Goal: Task Accomplishment & Management: Use online tool/utility

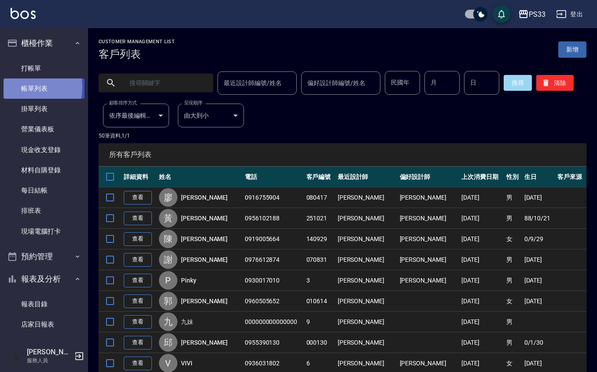
click at [22, 87] on link "帳單列表" at bounding box center [44, 88] width 81 height 20
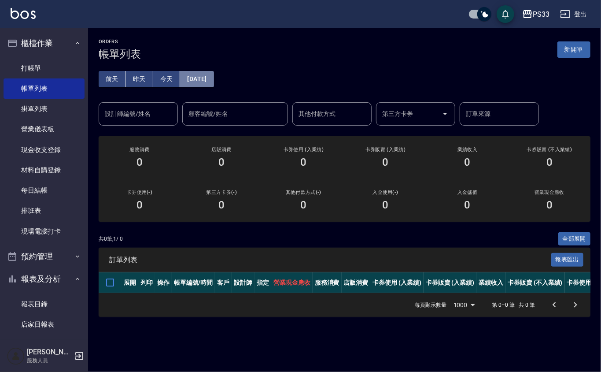
click at [208, 80] on button "[DATE]" at bounding box center [196, 79] width 33 height 16
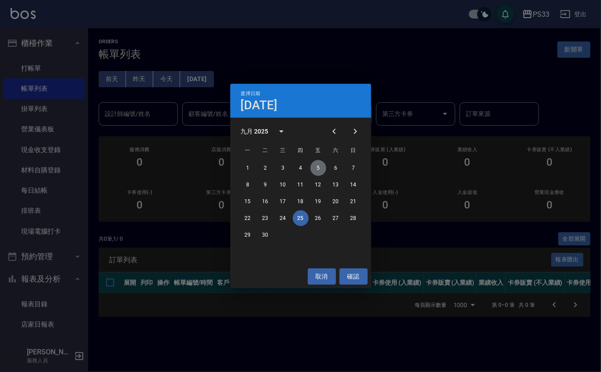
click at [316, 167] on button "5" at bounding box center [318, 168] width 16 height 16
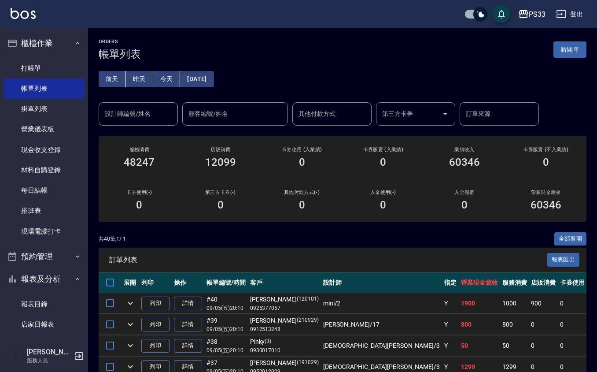
click at [131, 120] on input "設計師編號/姓名" at bounding box center [138, 113] width 71 height 15
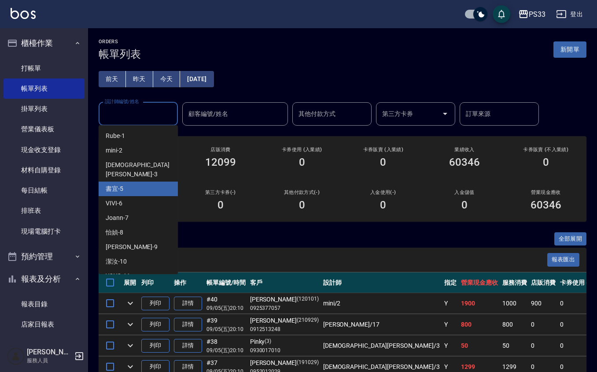
click at [129, 182] on div "書宜 -5" at bounding box center [138, 188] width 79 height 15
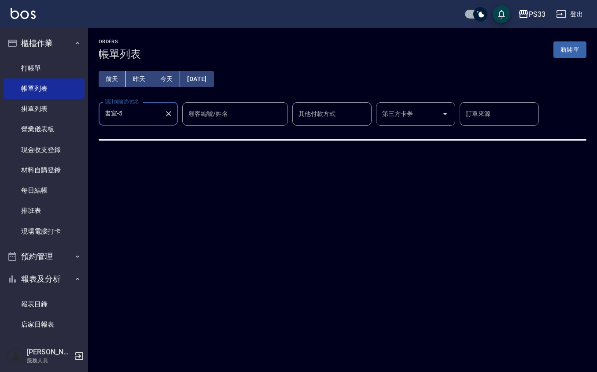
type input "書宜-5"
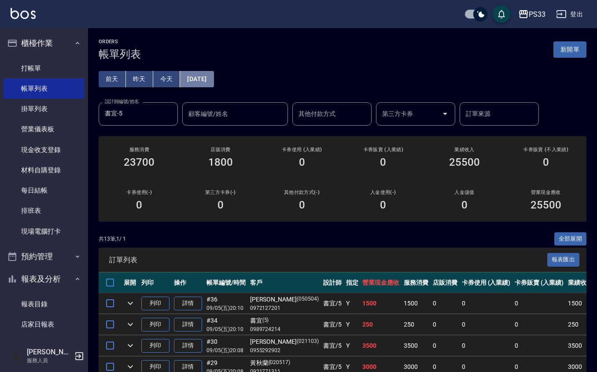
click at [214, 79] on button "[DATE]" at bounding box center [196, 79] width 33 height 16
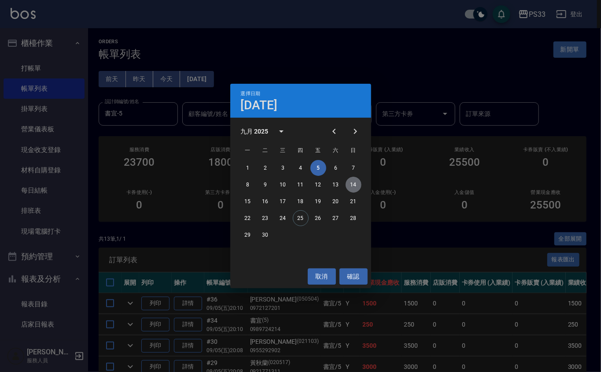
click at [354, 183] on button "14" at bounding box center [354, 185] width 16 height 16
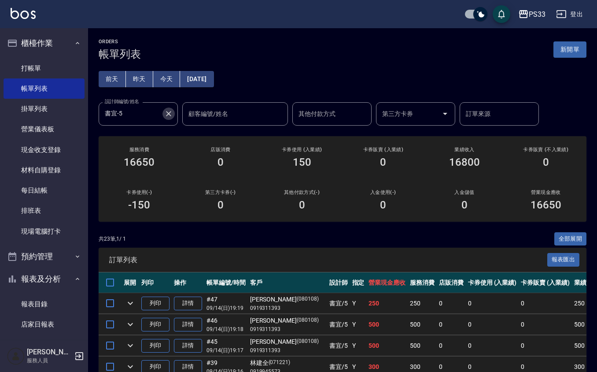
click at [165, 115] on icon "Clear" at bounding box center [168, 113] width 9 height 9
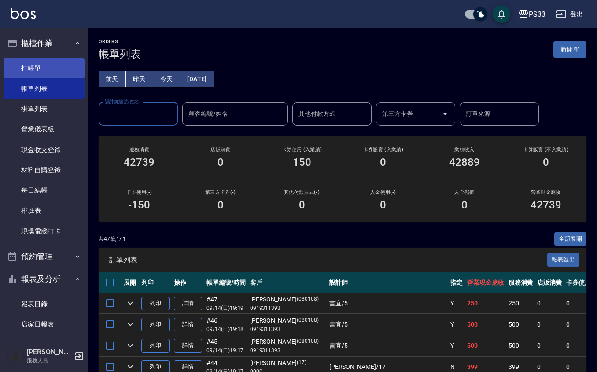
click at [47, 64] on link "打帳單" at bounding box center [44, 68] width 81 height 20
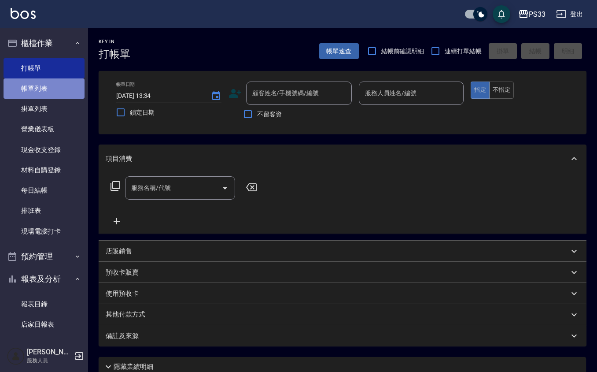
click at [44, 83] on link "帳單列表" at bounding box center [44, 88] width 81 height 20
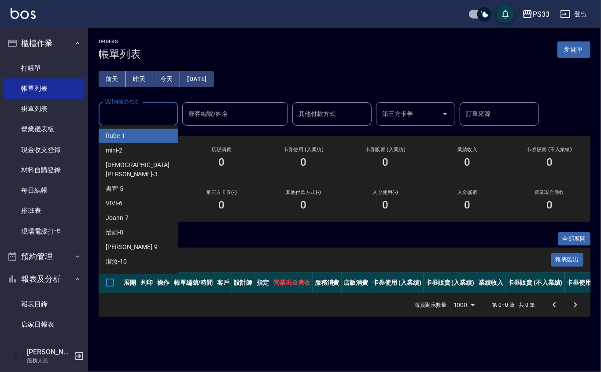
click at [103, 121] on input "設計師編號/姓名" at bounding box center [138, 113] width 71 height 15
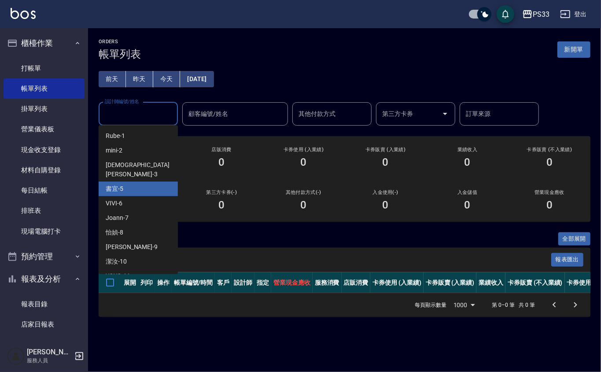
click at [108, 185] on div "書宜 -5" at bounding box center [138, 188] width 79 height 15
type input "書宜-5"
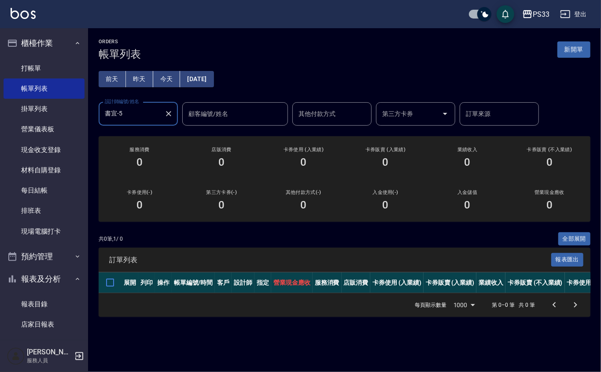
click at [212, 72] on button "[DATE]" at bounding box center [196, 79] width 33 height 16
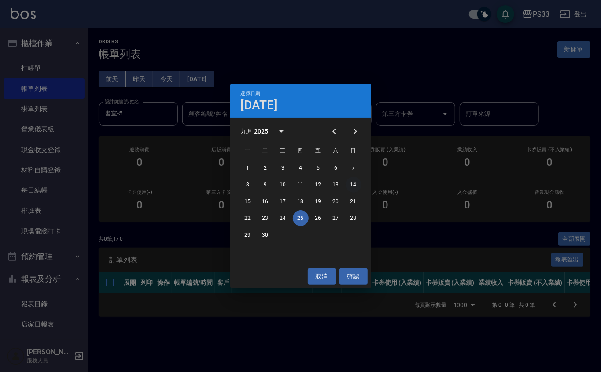
click at [350, 182] on button "14" at bounding box center [354, 185] width 16 height 16
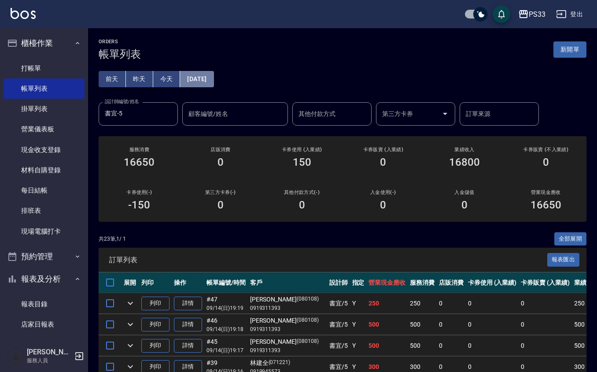
click at [207, 78] on button "[DATE]" at bounding box center [196, 79] width 33 height 16
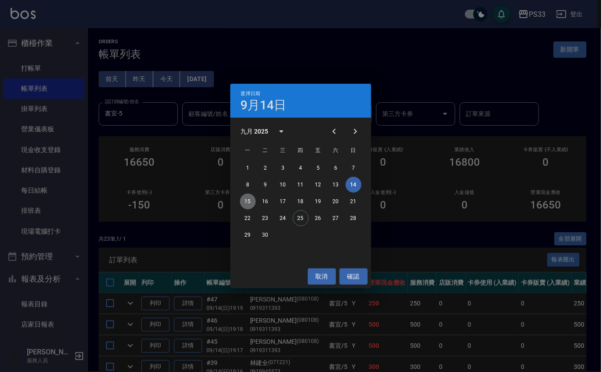
click at [244, 203] on button "15" at bounding box center [248, 201] width 16 height 16
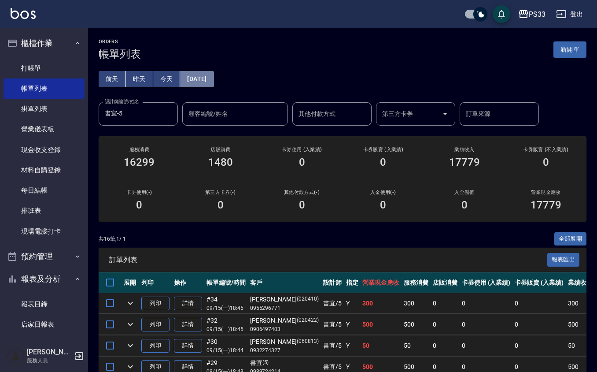
click at [214, 74] on button "[DATE]" at bounding box center [196, 79] width 33 height 16
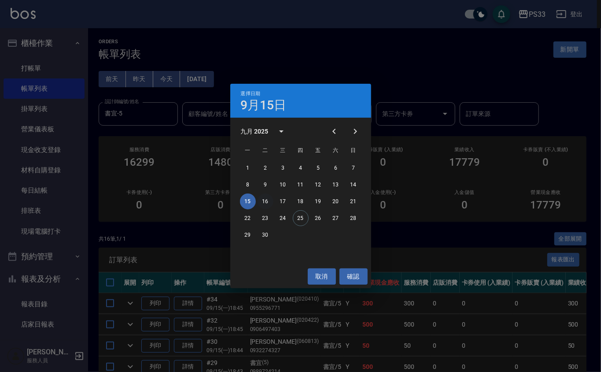
click at [263, 198] on button "16" at bounding box center [266, 201] width 16 height 16
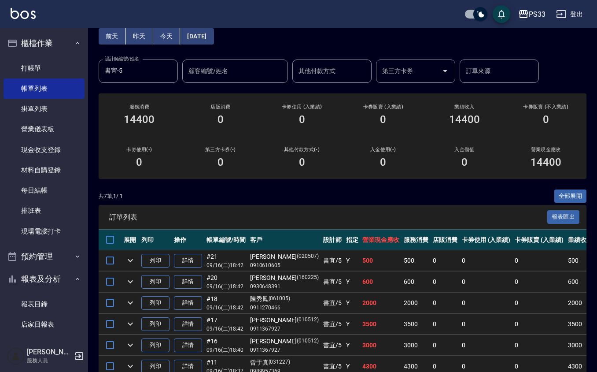
scroll to position [114, 0]
